Goal: Task Accomplishment & Management: Complete application form

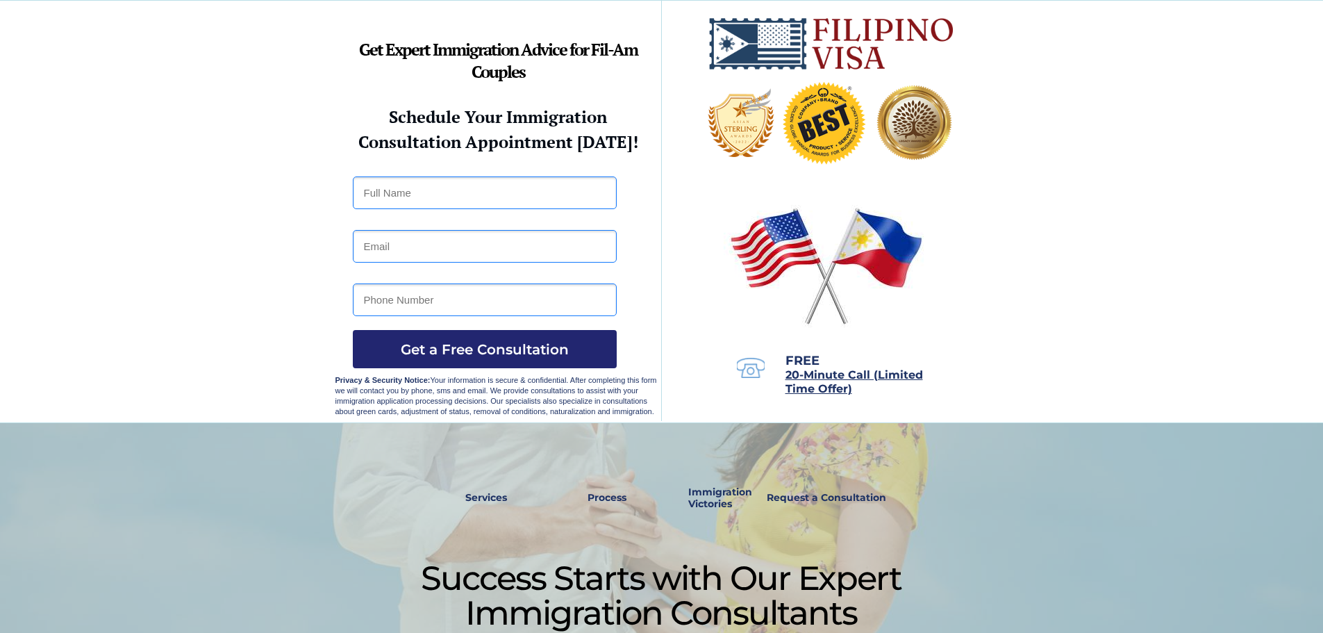
click at [413, 186] on input "text" at bounding box center [485, 192] width 264 height 33
type input "edgartestonlyignoreme"
click at [447, 246] on input "email" at bounding box center [485, 246] width 264 height 33
type input "edgarmanalo26@gmail.com"
click at [436, 311] on input "tel" at bounding box center [485, 299] width 264 height 33
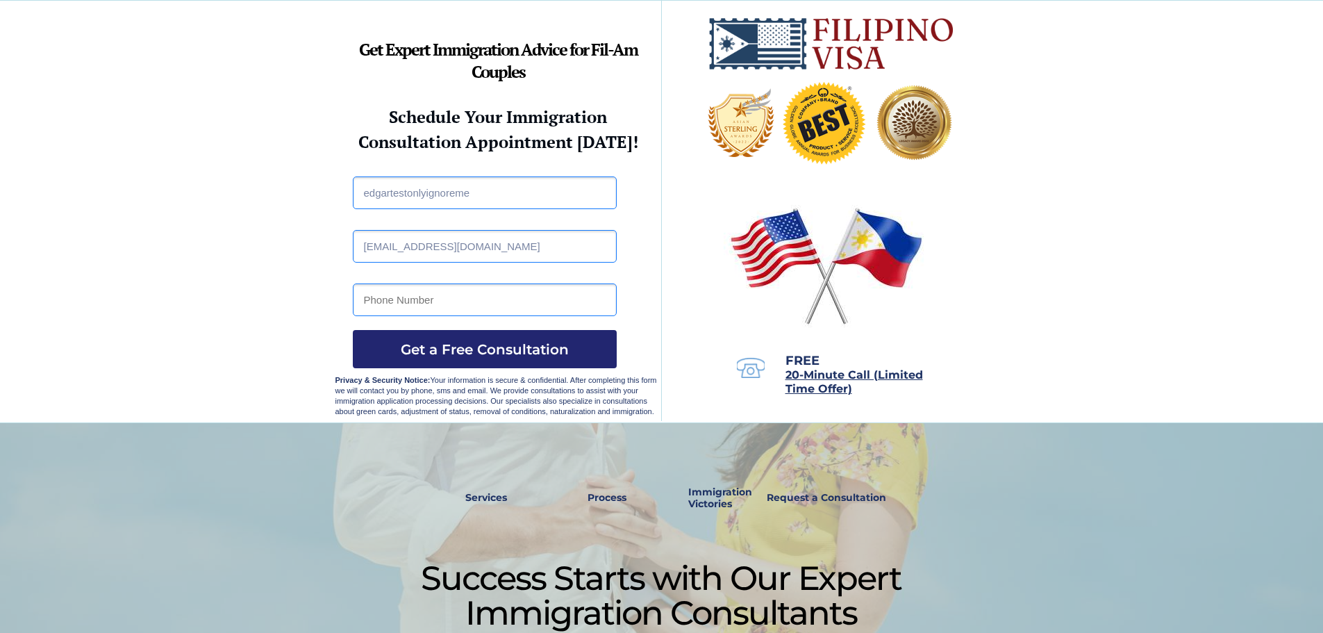
type input "9999999999"
click at [445, 304] on input "9999999999" at bounding box center [485, 299] width 264 height 33
drag, startPoint x: 408, startPoint y: 304, endPoint x: 201, endPoint y: 304, distance: 206.3
click at [440, 344] on span "Get a Free Consultation" at bounding box center [485, 349] width 264 height 17
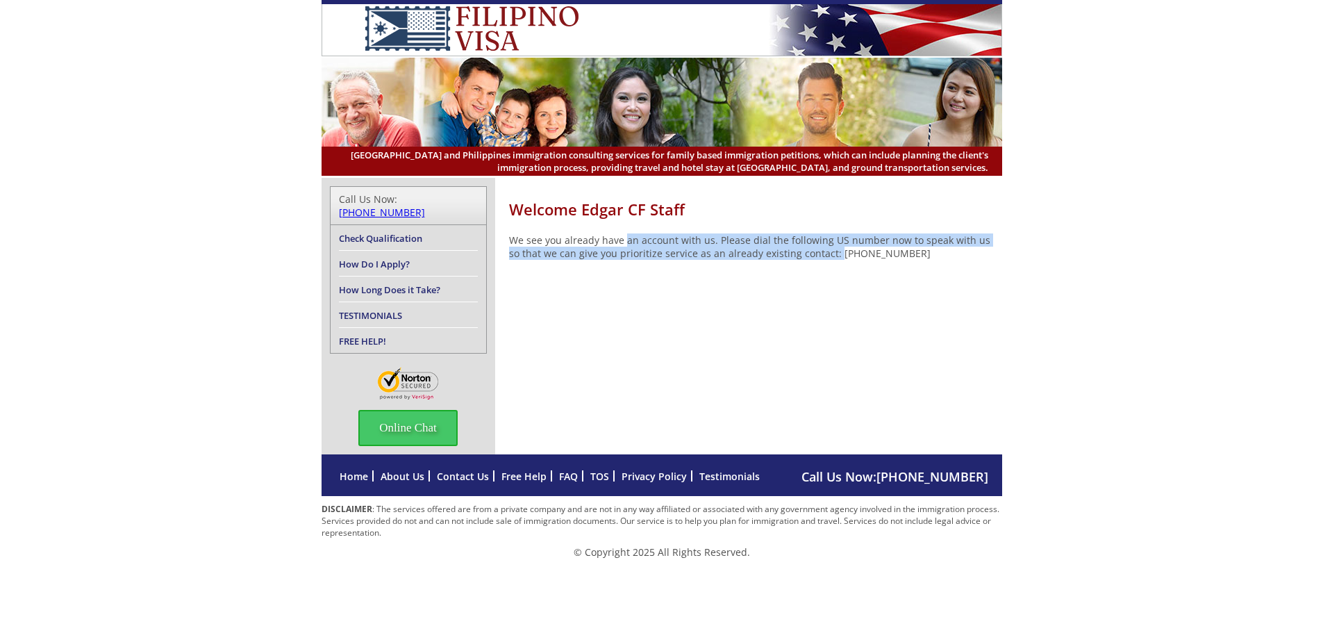
drag, startPoint x: 623, startPoint y: 229, endPoint x: 820, endPoint y: 252, distance: 198.0
click at [820, 252] on div "Welcome Edgar CF Staff We see you already have an account with us. Please dial …" at bounding box center [755, 236] width 493 height 117
click at [749, 245] on p "We see you already have an account with us. Please dial the following US number…" at bounding box center [755, 246] width 493 height 26
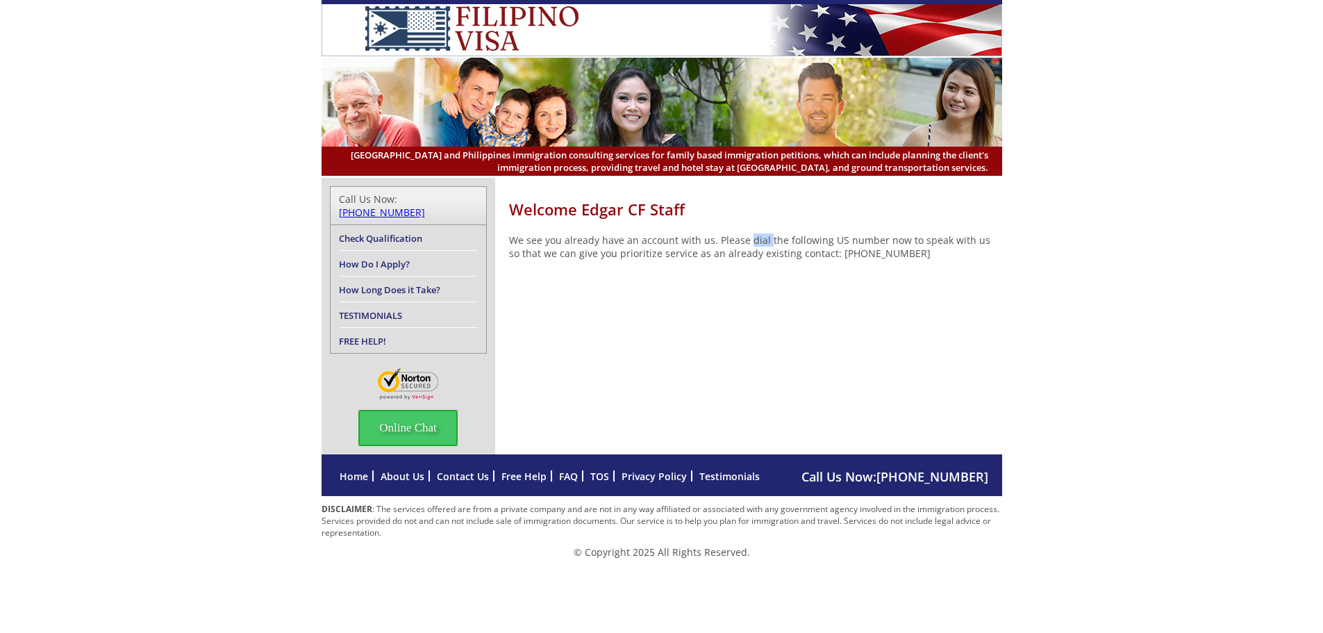
click at [749, 245] on p "We see you already have an account with us. Please dial the following US number…" at bounding box center [755, 246] width 493 height 26
drag, startPoint x: 890, startPoint y: 248, endPoint x: 989, endPoint y: 270, distance: 101.8
click at [955, 264] on div "Welcome Edgar CF Staff We see you already have an account with us. Please dial …" at bounding box center [755, 236] width 493 height 117
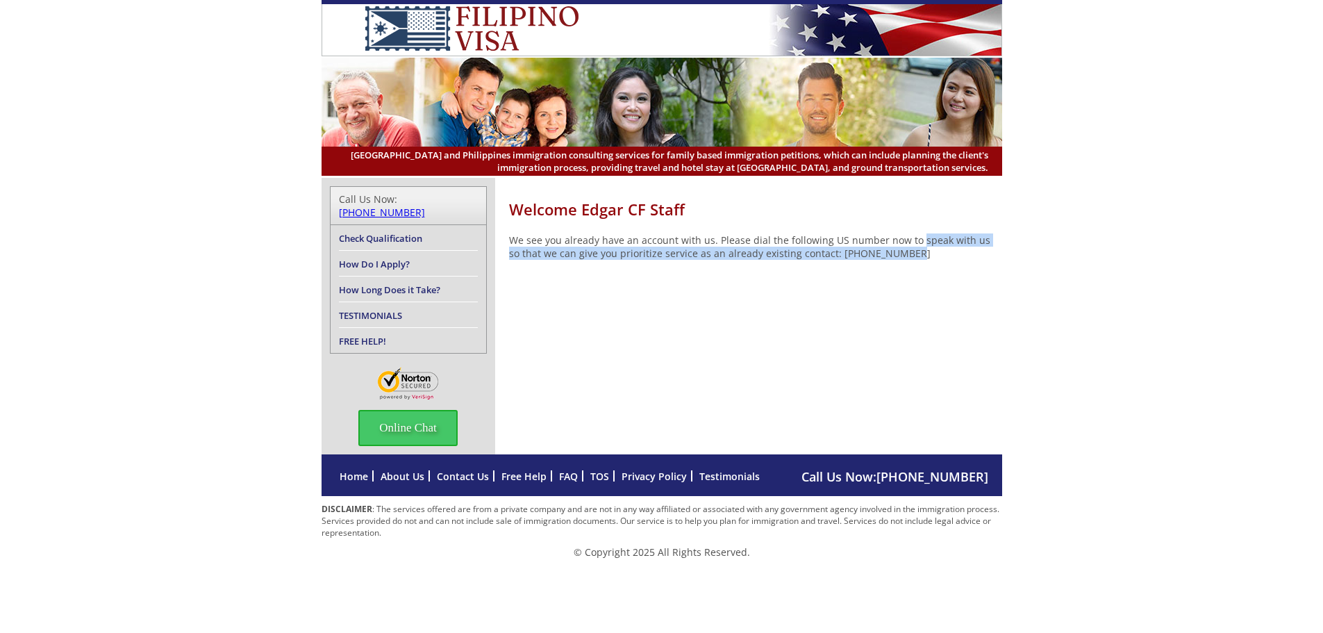
drag, startPoint x: 968, startPoint y: 261, endPoint x: 1010, endPoint y: 269, distance: 42.5
click at [1007, 268] on div "Welcome Edgar CF Staff We see you already have an account with us. Please dial …" at bounding box center [661, 316] width 1323 height 276
click at [602, 258] on p "We see you already have an account with us. Please dial the following US number…" at bounding box center [755, 246] width 493 height 26
click at [832, 270] on div "Welcome Edgar CF Staff We see you already have an account with us. Please dial …" at bounding box center [755, 236] width 493 height 117
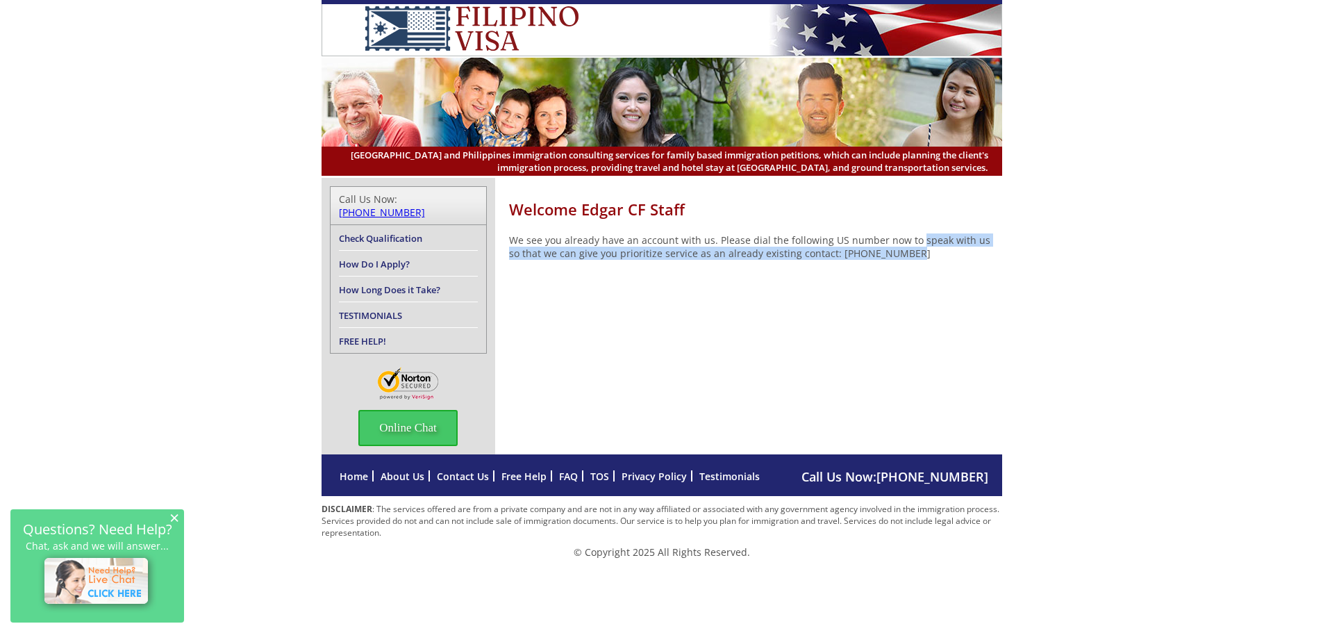
click at [808, 279] on div "Welcome Edgar CF Staff We see you already have an account with us. Please dial …" at bounding box center [755, 236] width 493 height 117
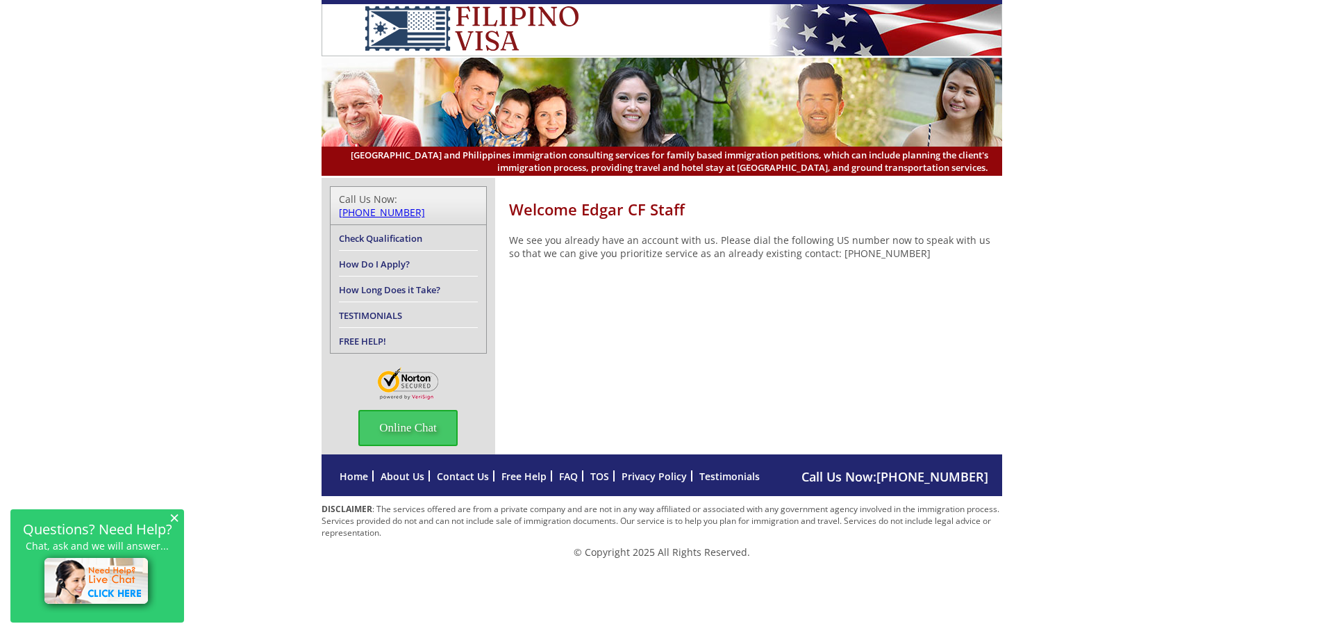
click at [793, 246] on p "We see you already have an account with us. Please dial the following US number…" at bounding box center [755, 246] width 493 height 26
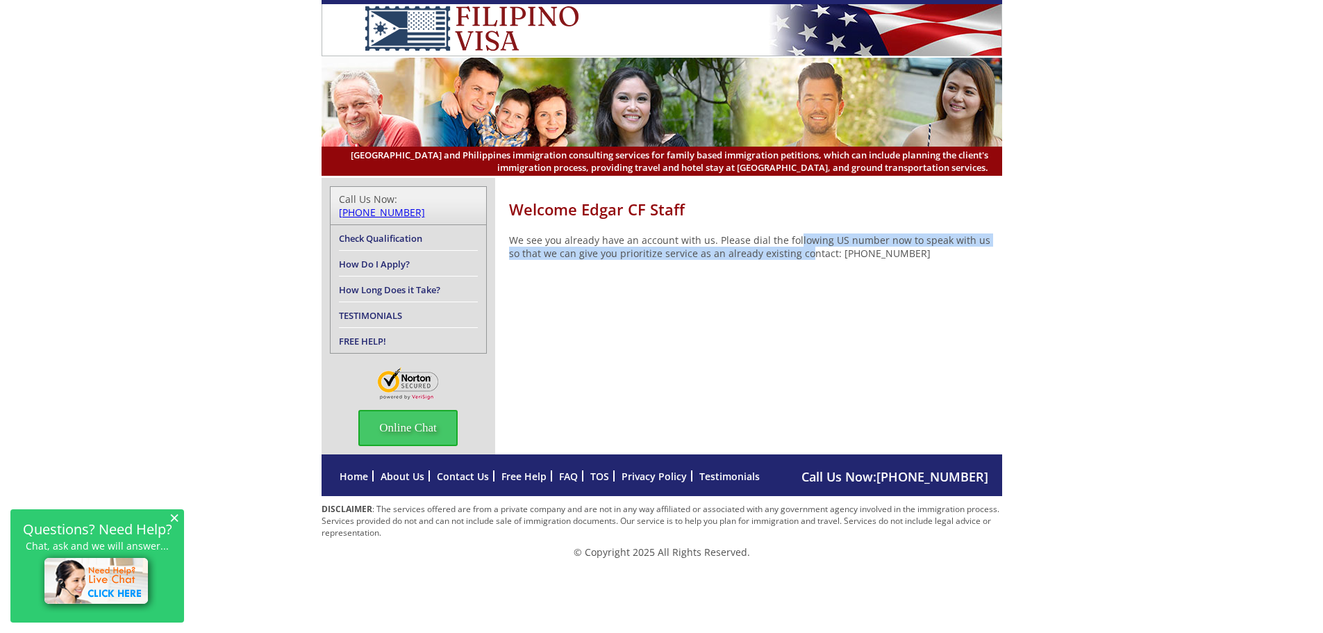
click at [781, 317] on div "Welcome Edgar CF Staff We see you already have an account with us. Please dial …" at bounding box center [662, 316] width 681 height 276
